Goal: Task Accomplishment & Management: Use online tool/utility

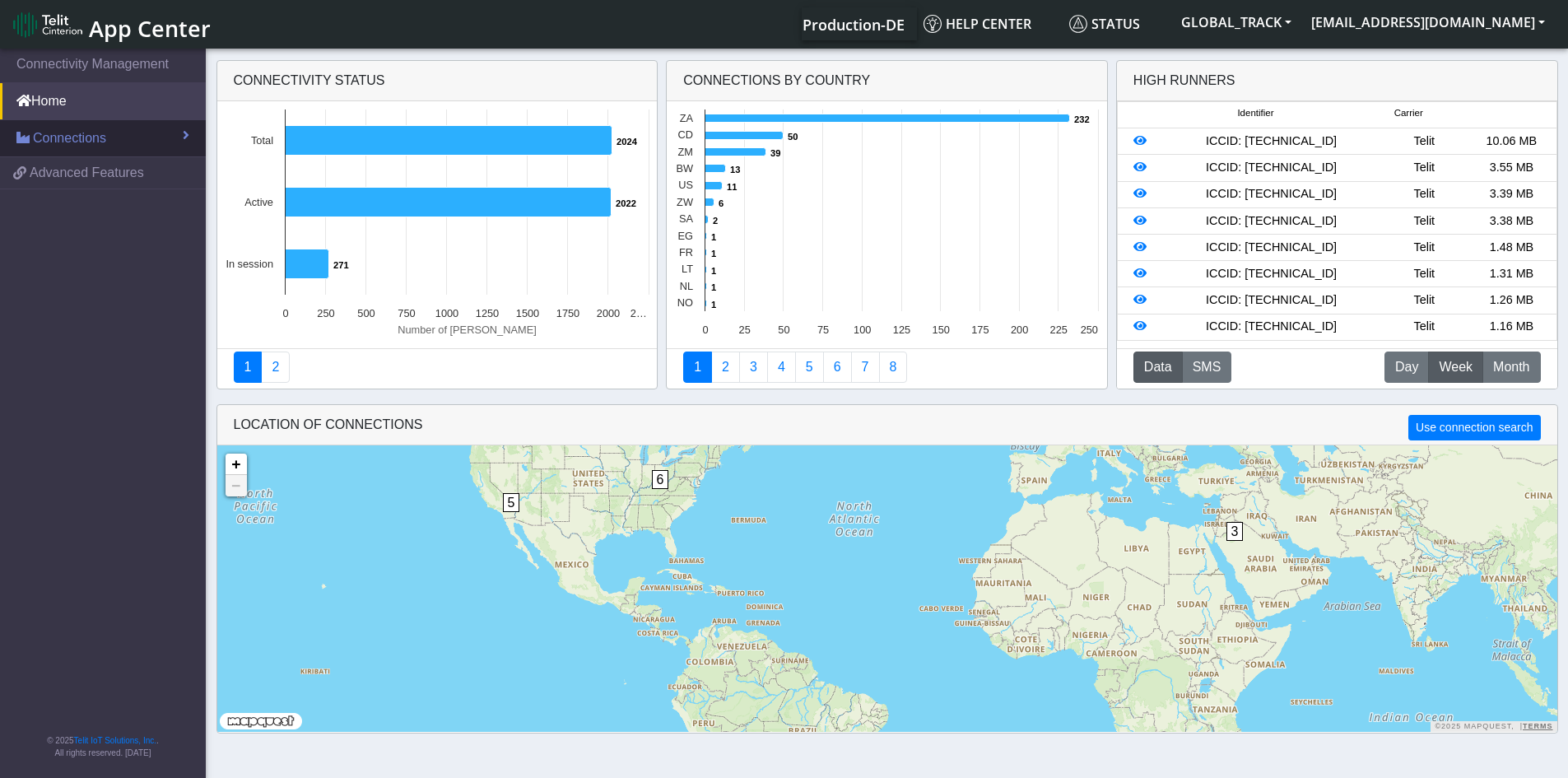
click at [103, 140] on span "Connections" at bounding box center [69, 139] width 73 height 20
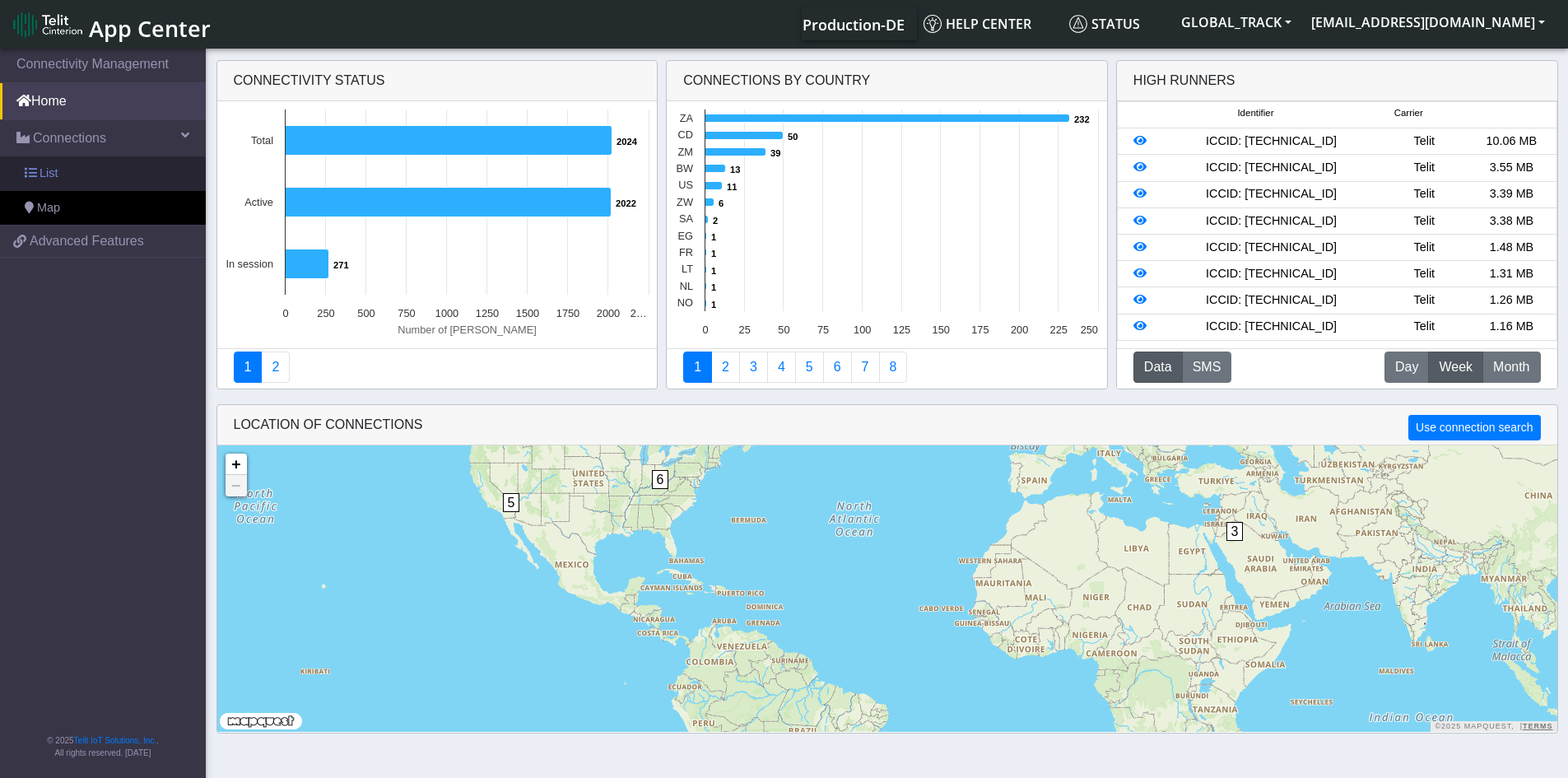
click at [105, 186] on link "List" at bounding box center [103, 174] width 206 height 35
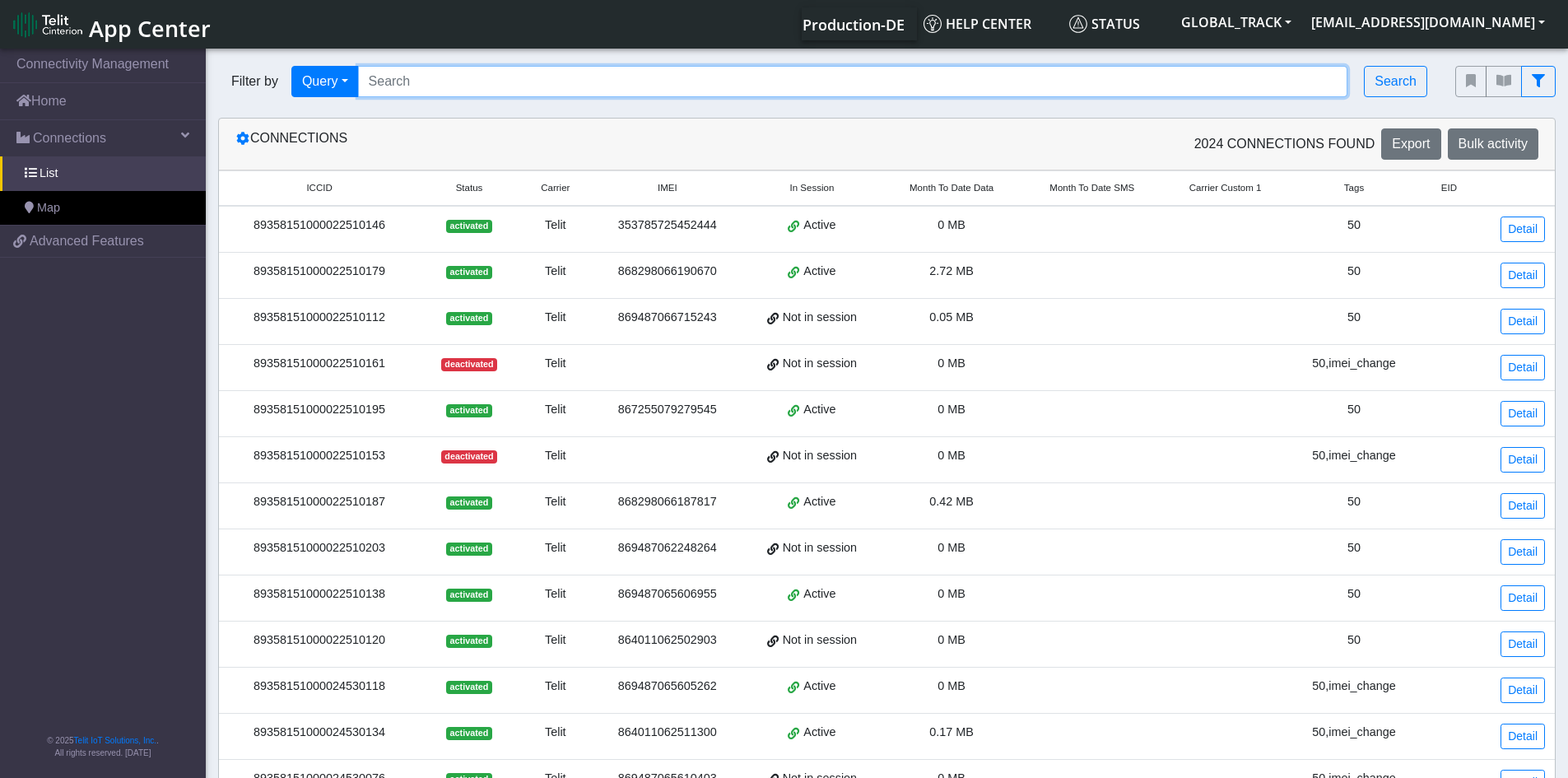
click at [379, 81] on input "Search..." at bounding box center [853, 81] width 990 height 31
paste input "867255079262525"
type input "867255079262525"
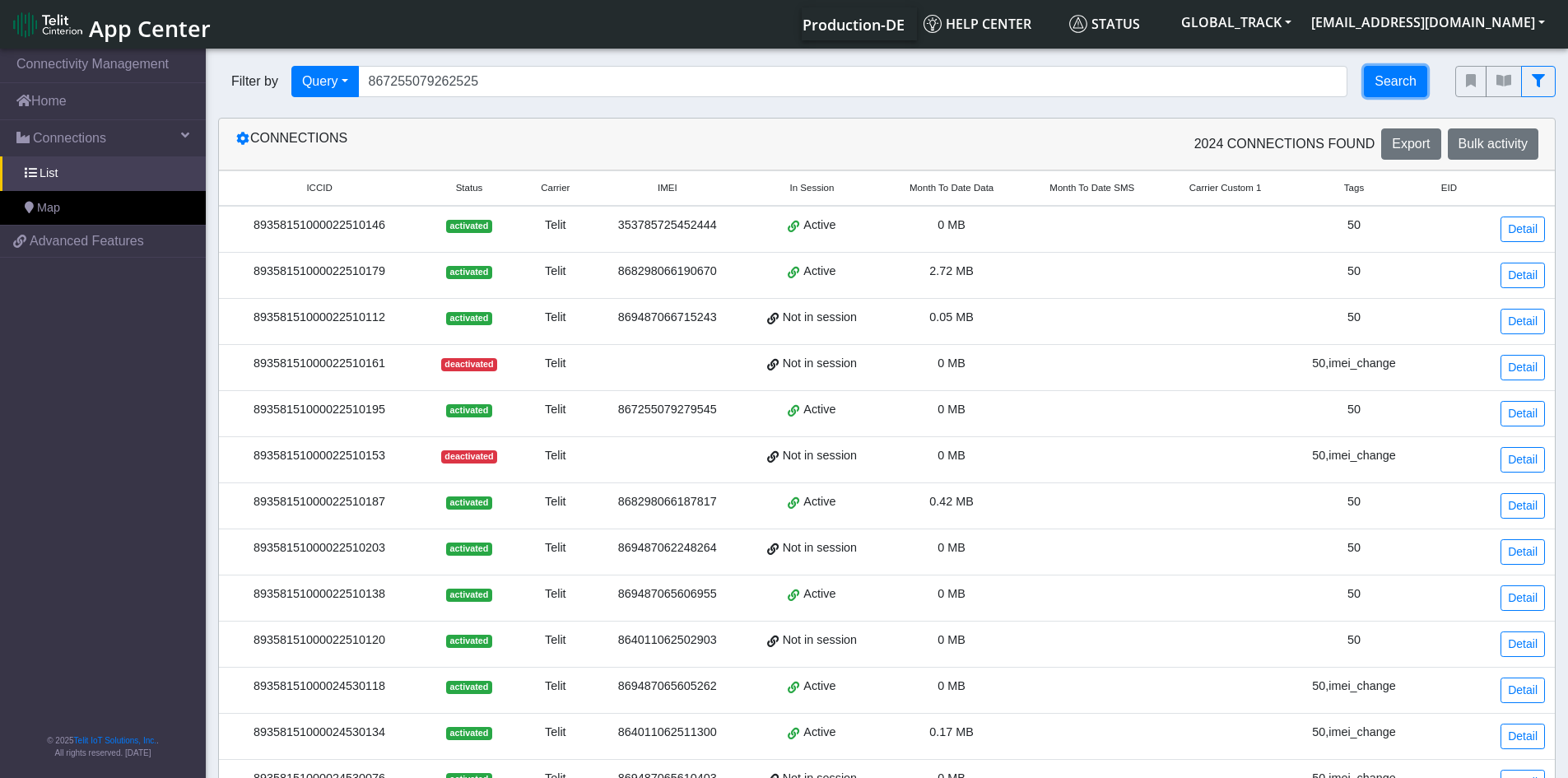
click at [1394, 87] on button "Search" at bounding box center [1396, 81] width 64 height 31
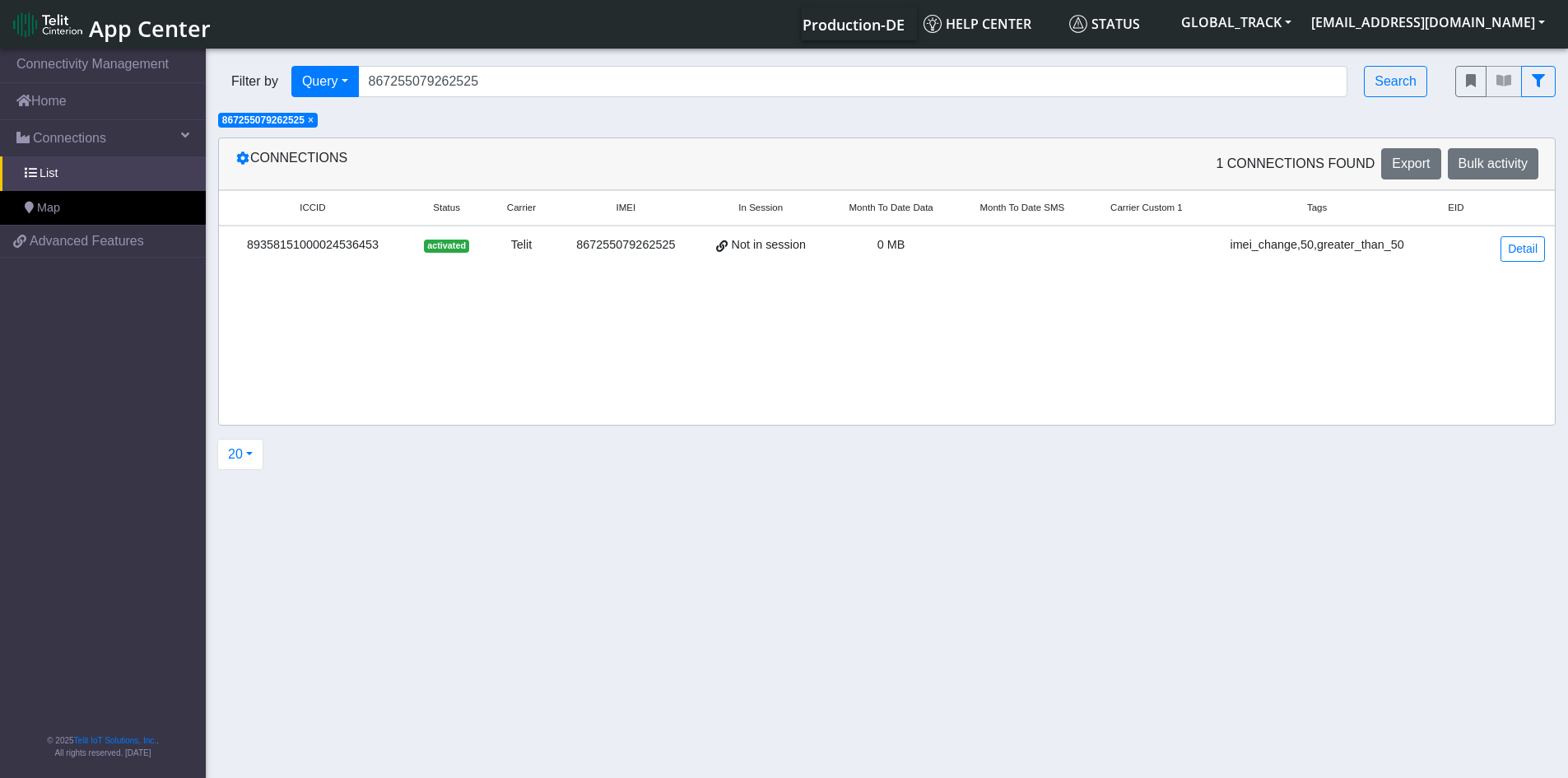
click at [1067, 236] on td at bounding box center [1022, 248] width 131 height 47
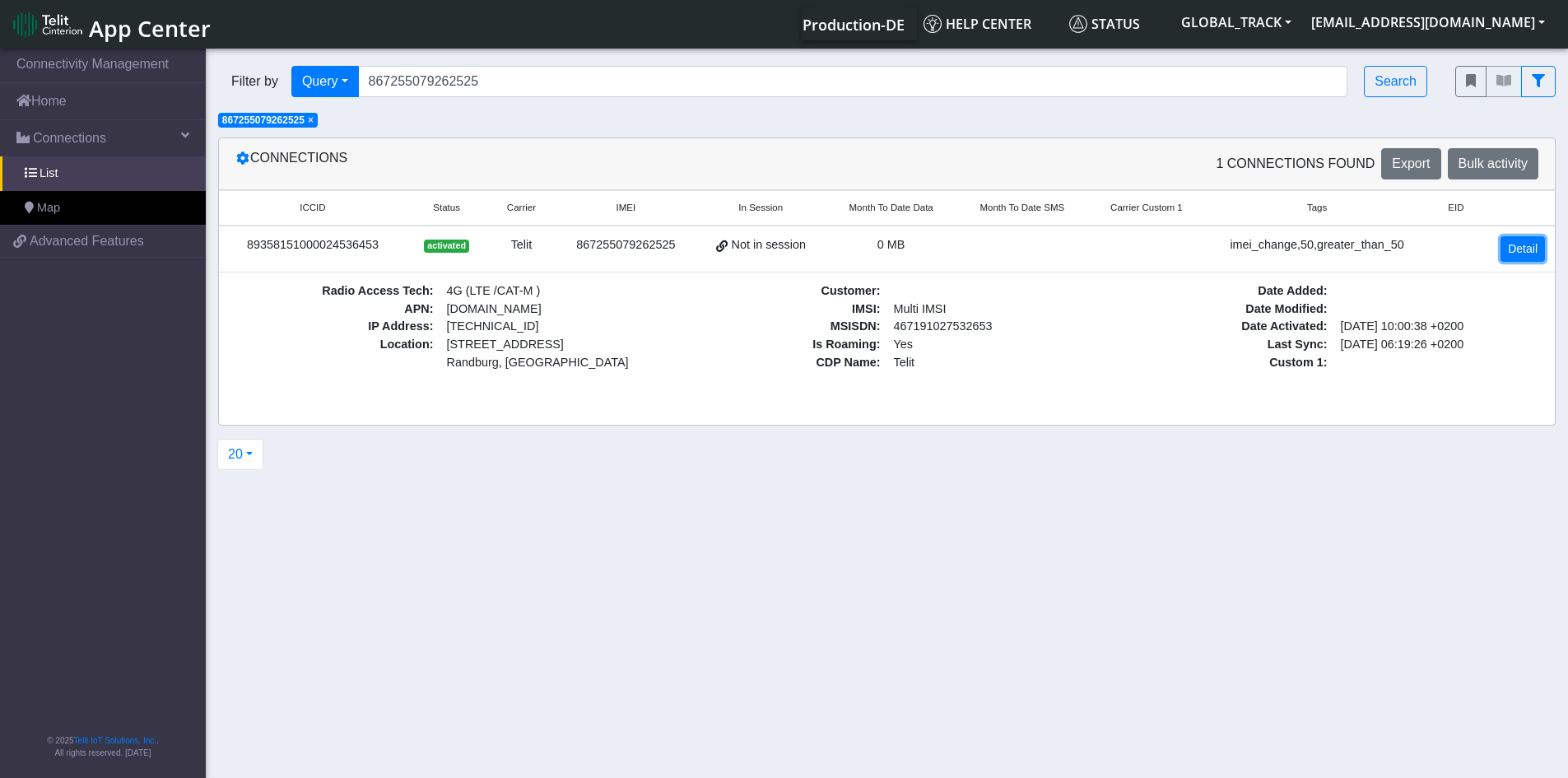
click at [1507, 243] on link "Detail" at bounding box center [1522, 249] width 45 height 26
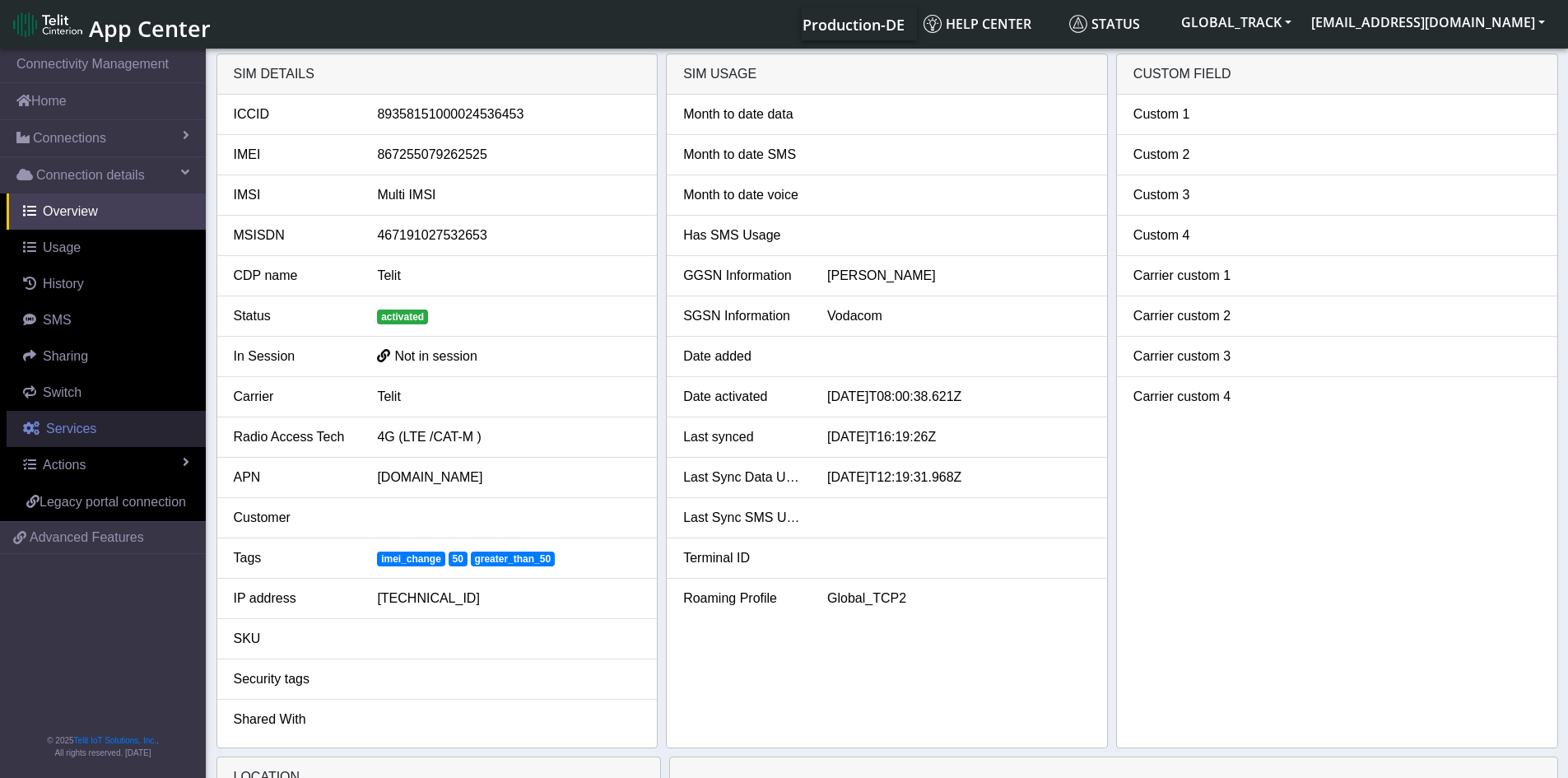
click at [96, 441] on link "Services" at bounding box center [106, 430] width 200 height 36
select select "2: 6"
